Goal: Task Accomplishment & Management: Manage account settings

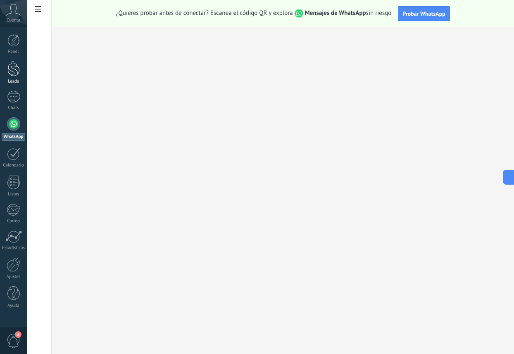
click at [9, 67] on div at bounding box center [13, 68] width 12 height 15
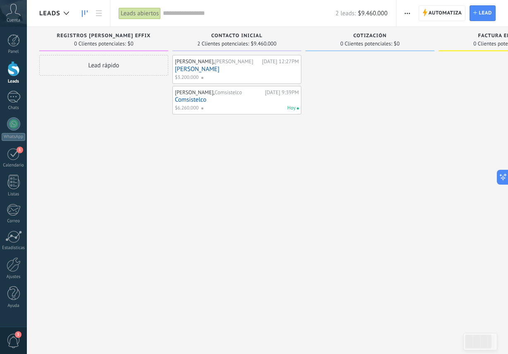
click at [151, 156] on div "Lead rápido" at bounding box center [103, 178] width 129 height 246
click at [150, 157] on div "Lead rápido" at bounding box center [103, 178] width 129 height 246
